Goal: Information Seeking & Learning: Learn about a topic

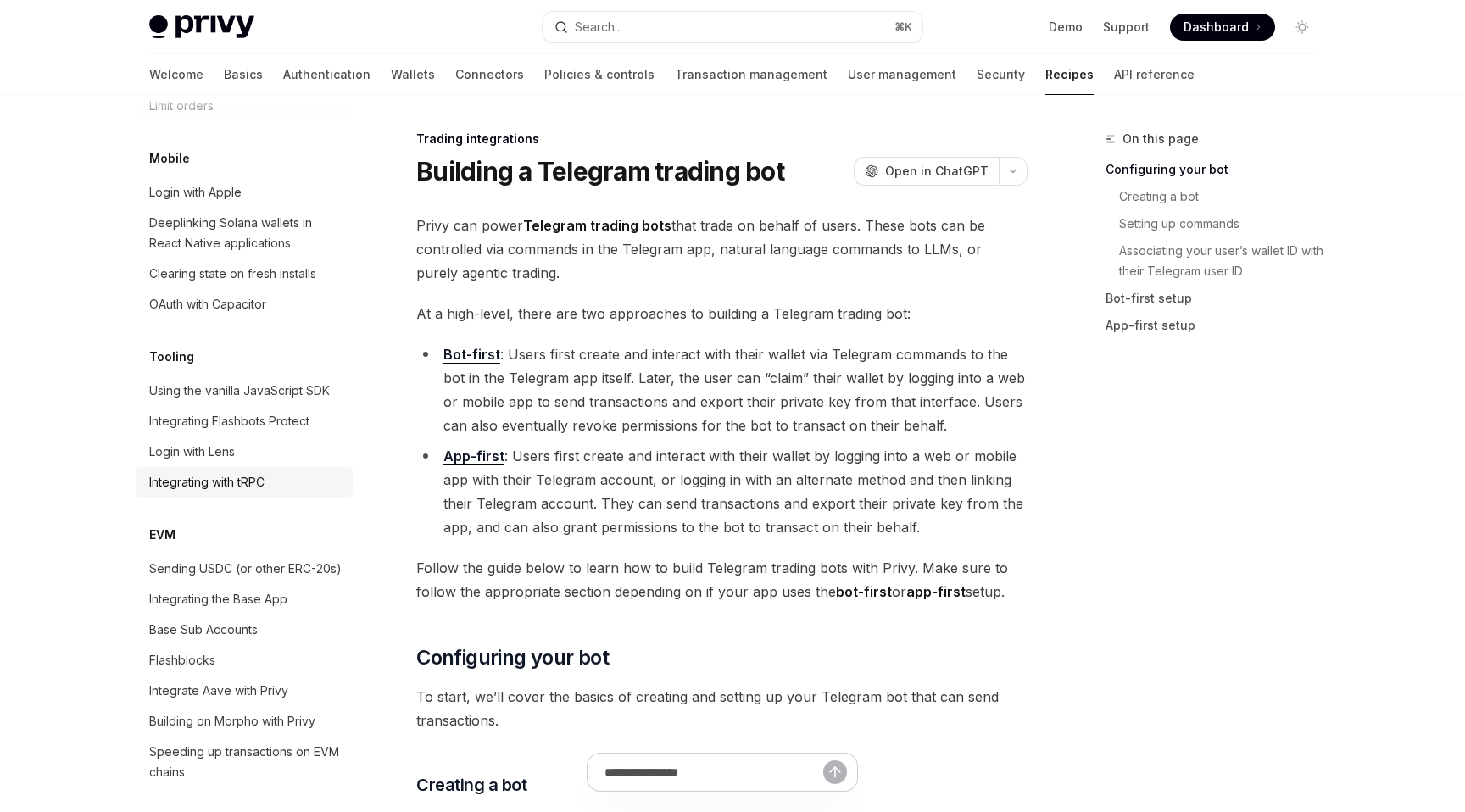
type textarea "*"
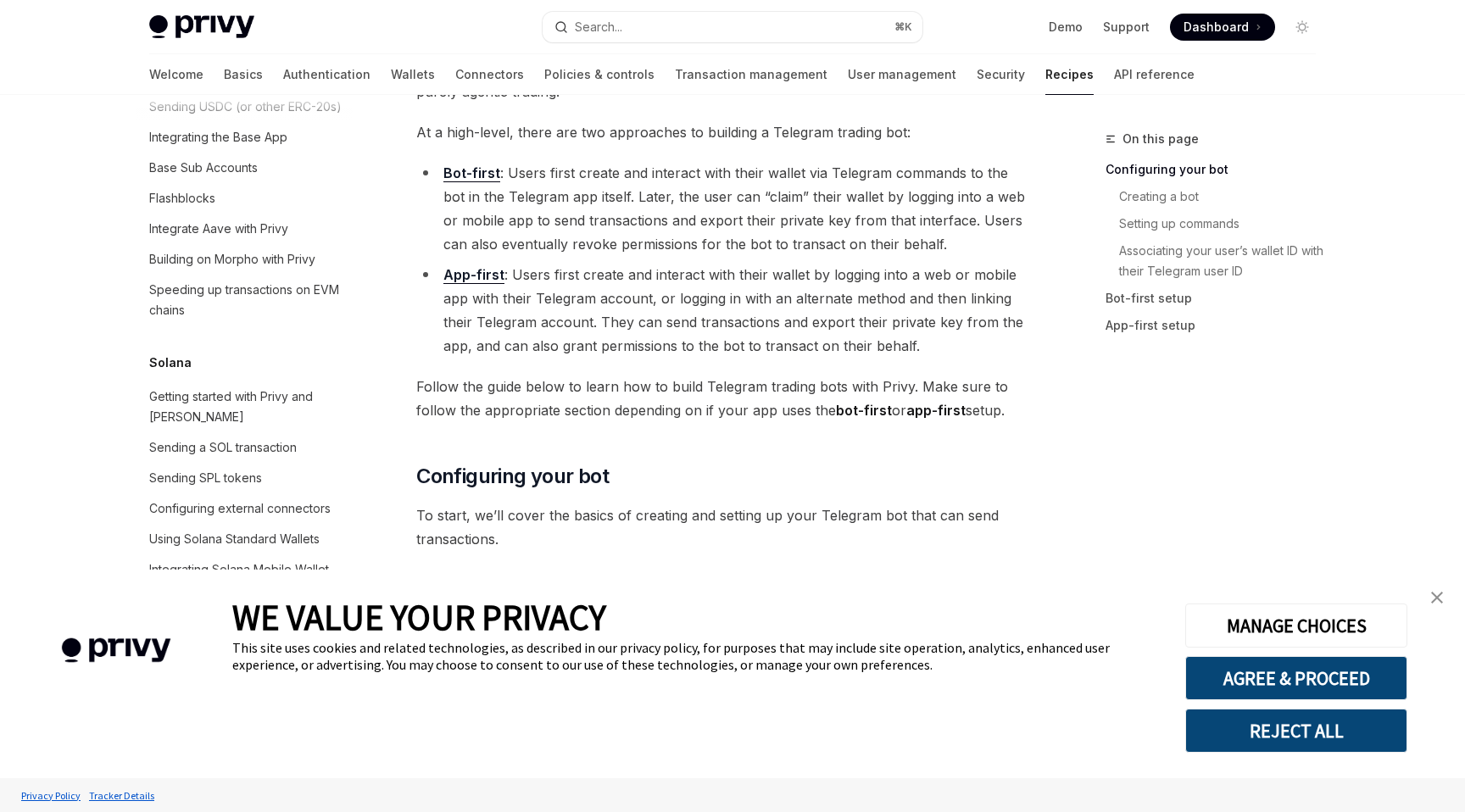
scroll to position [192, 0]
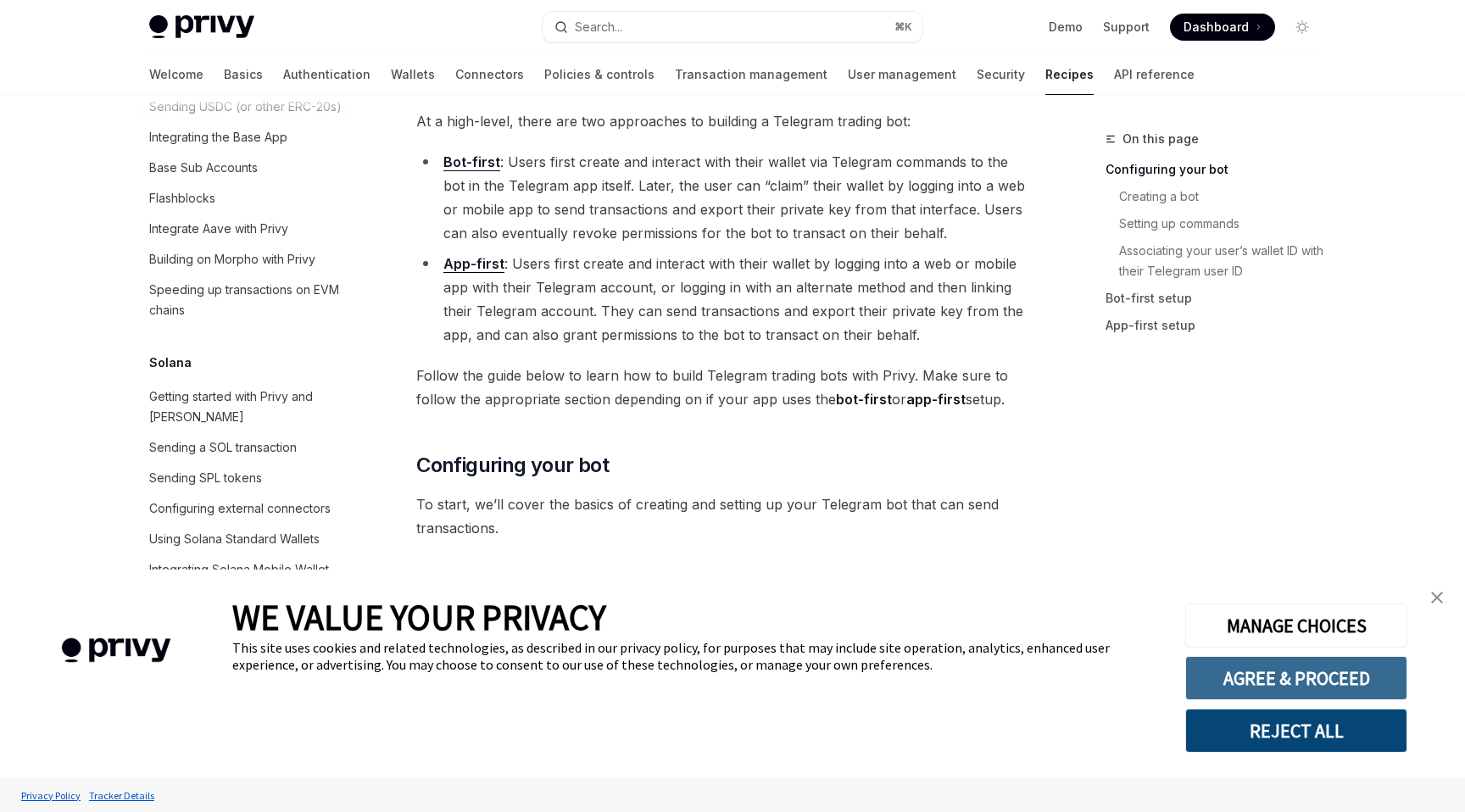
click at [1272, 672] on button "AGREE & PROCEED" at bounding box center [1296, 678] width 222 height 44
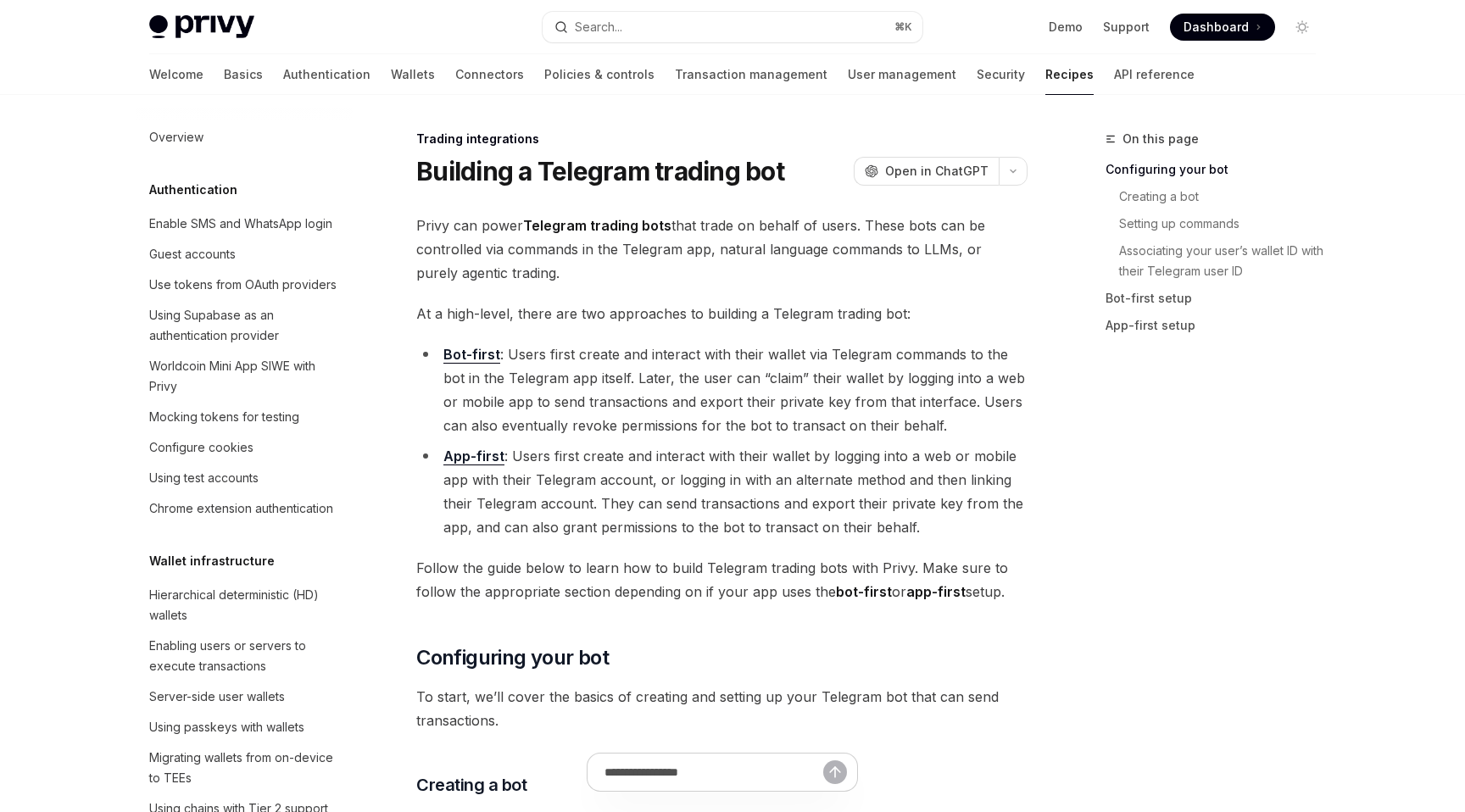
scroll to position [1591, 0]
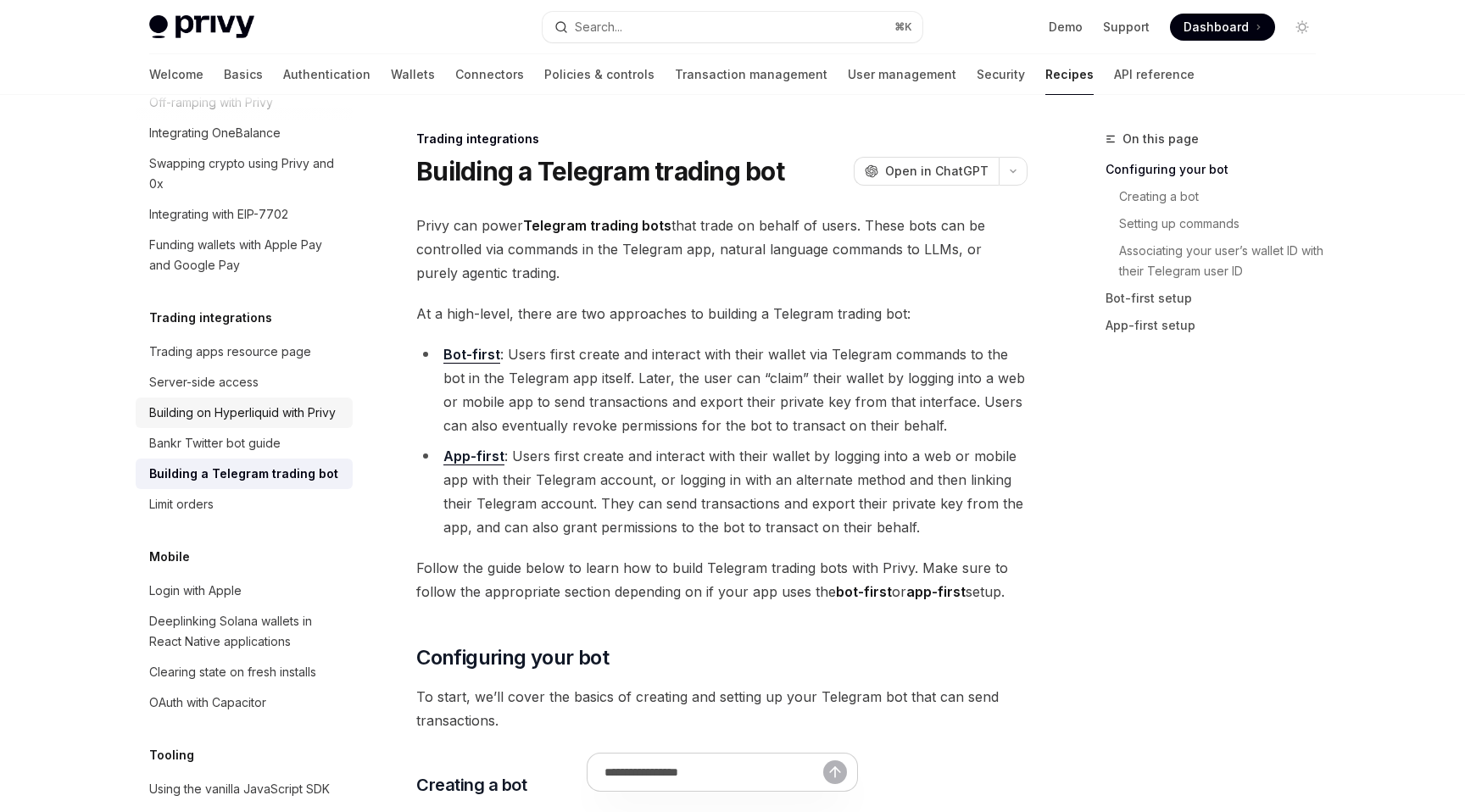
click at [223, 403] on div "Building on Hyperliquid with Privy" at bounding box center [242, 413] width 186 height 20
type textarea "*"
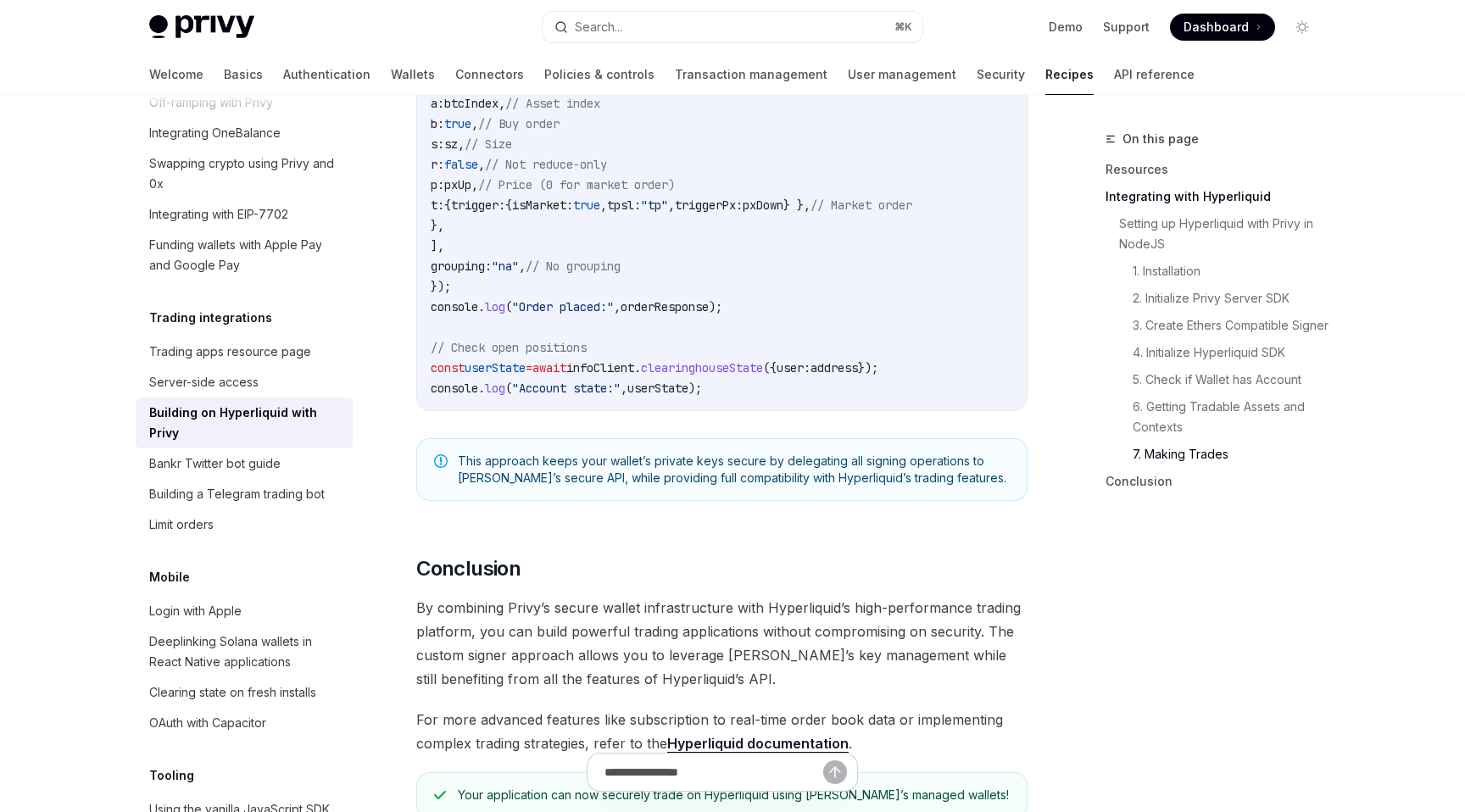
scroll to position [3172, 0]
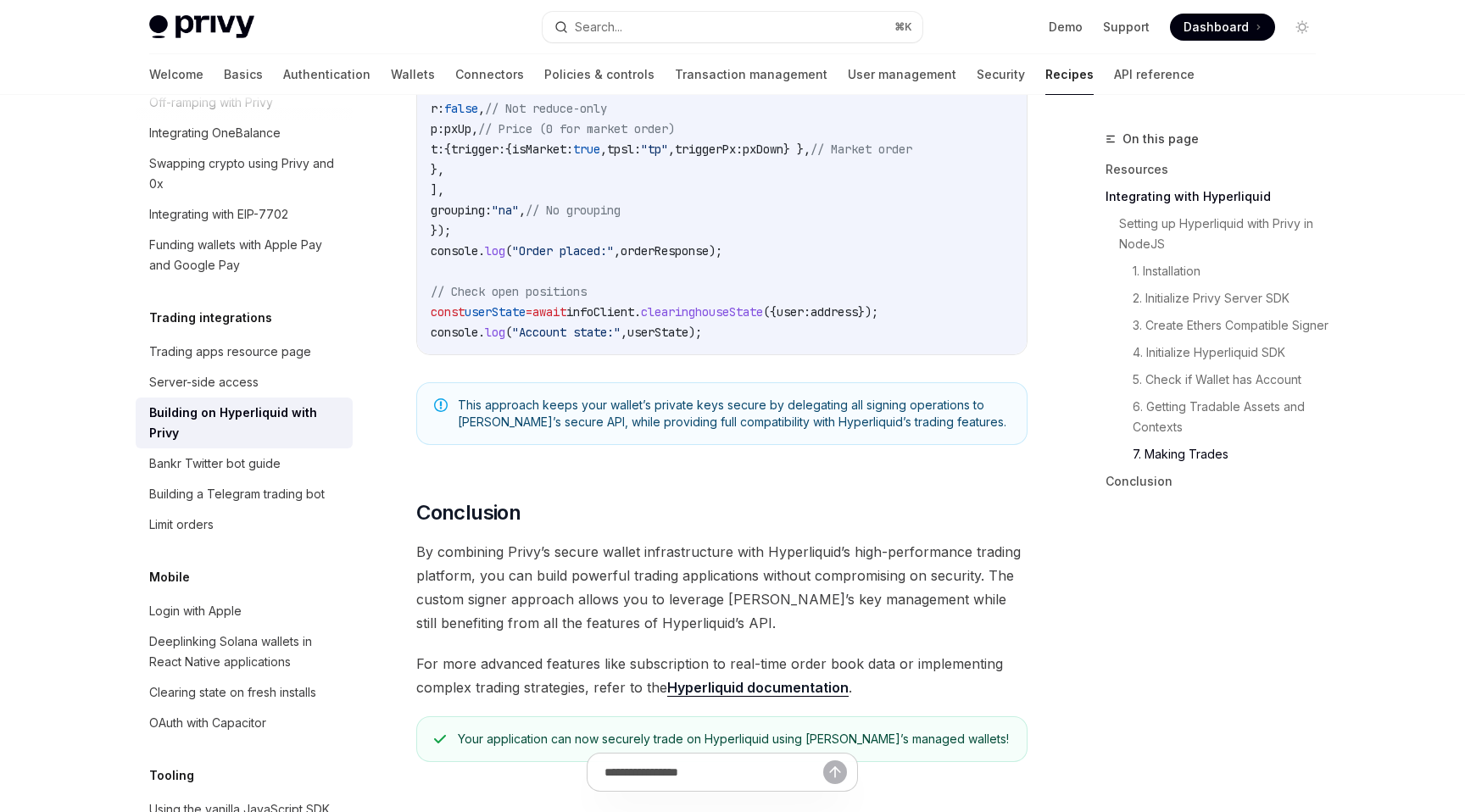
click at [673, 575] on span "By combining Privy’s secure wallet infrastructure with Hyperliquid’s high-perfo…" at bounding box center [722, 587] width 611 height 95
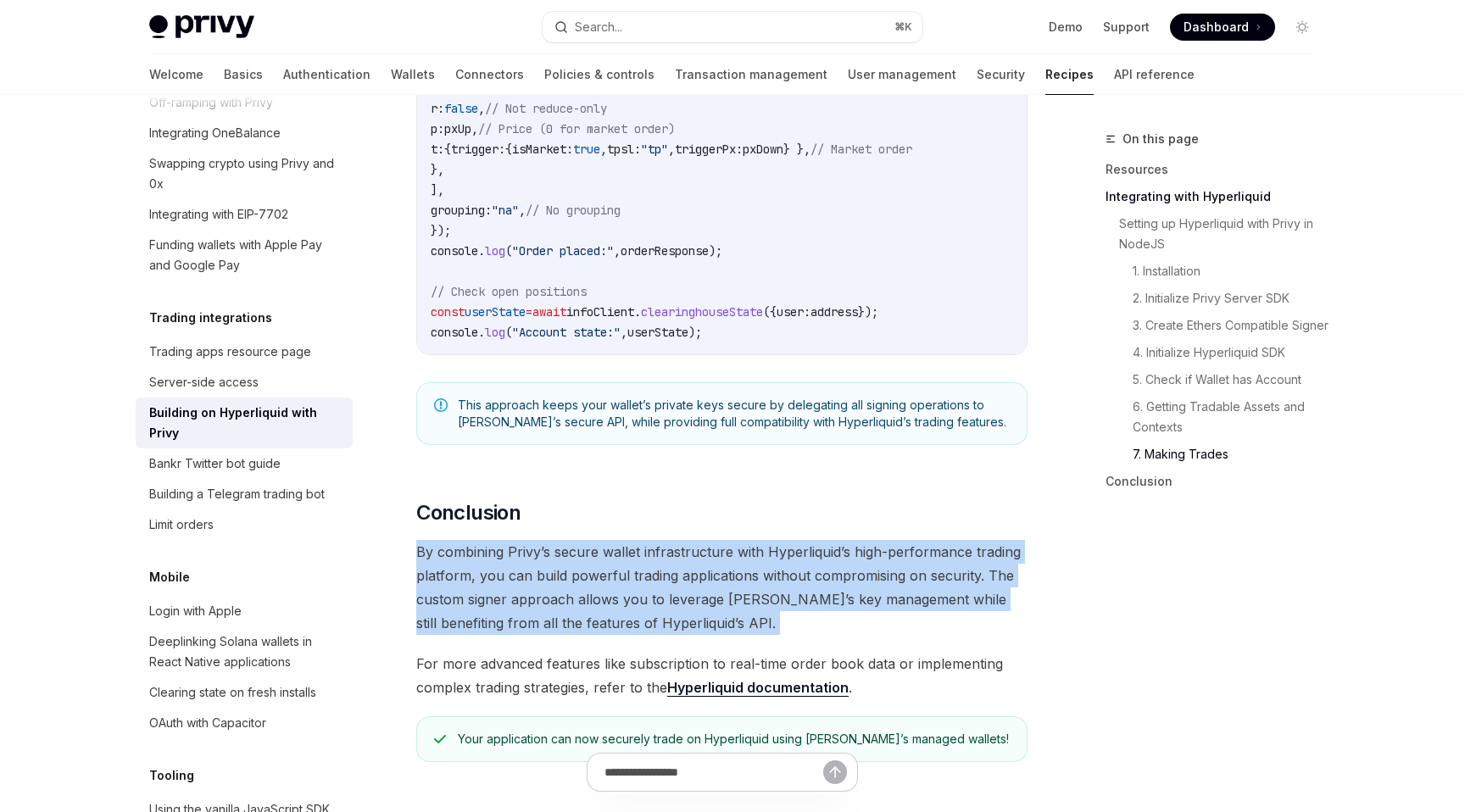
click at [673, 575] on span "By combining Privy’s secure wallet infrastructure with Hyperliquid’s high-perfo…" at bounding box center [722, 587] width 611 height 95
